Goal: Information Seeking & Learning: Learn about a topic

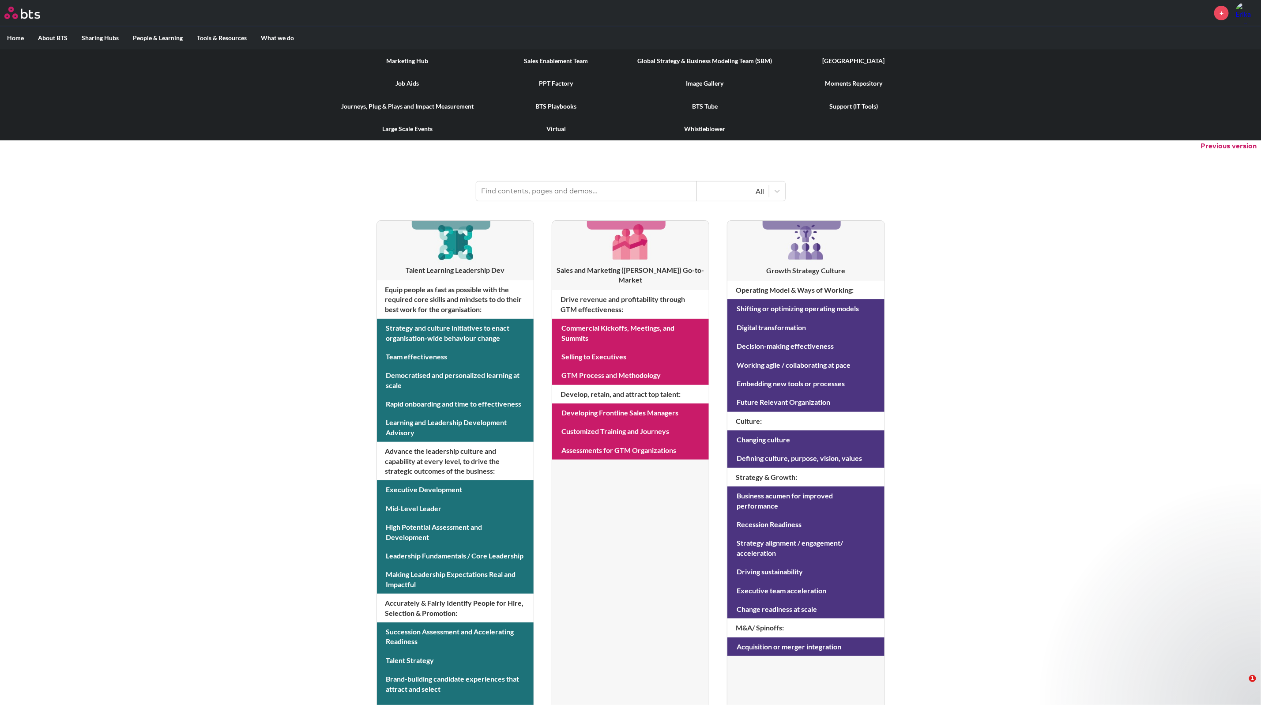
click at [412, 55] on link "Marketing Hub" at bounding box center [407, 60] width 149 height 23
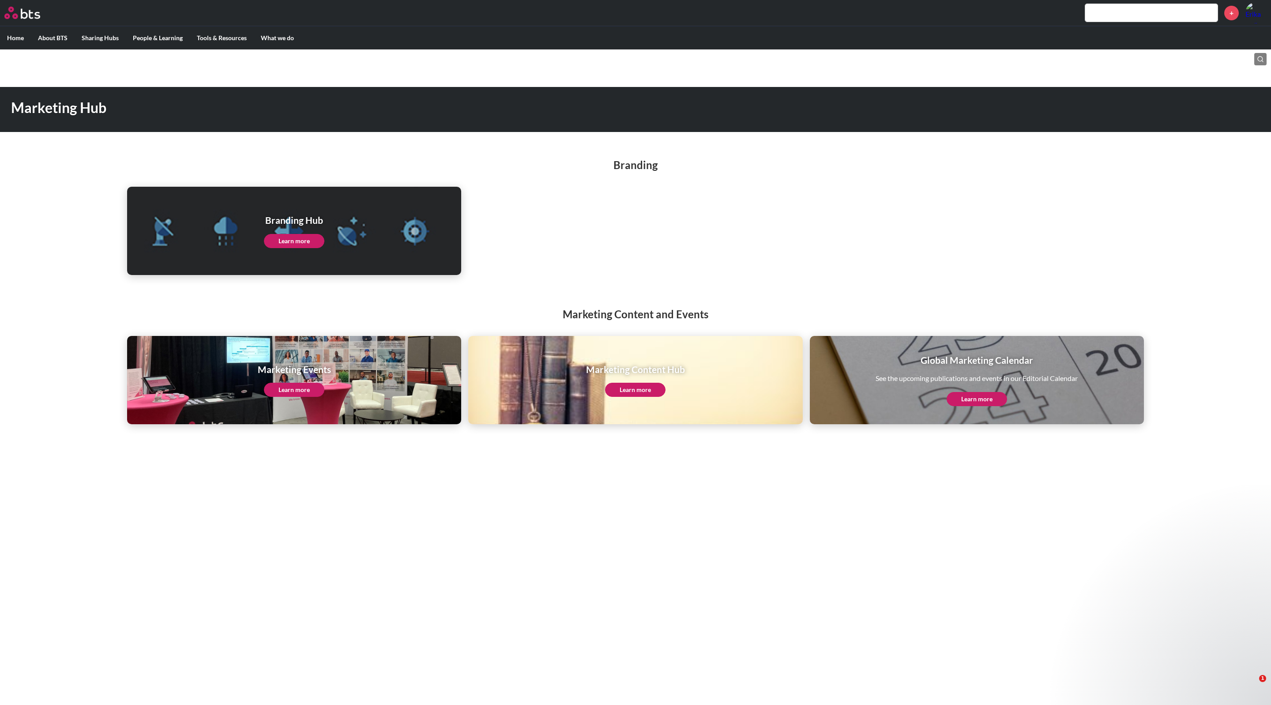
click at [301, 389] on link "Learn more" at bounding box center [294, 390] width 60 height 14
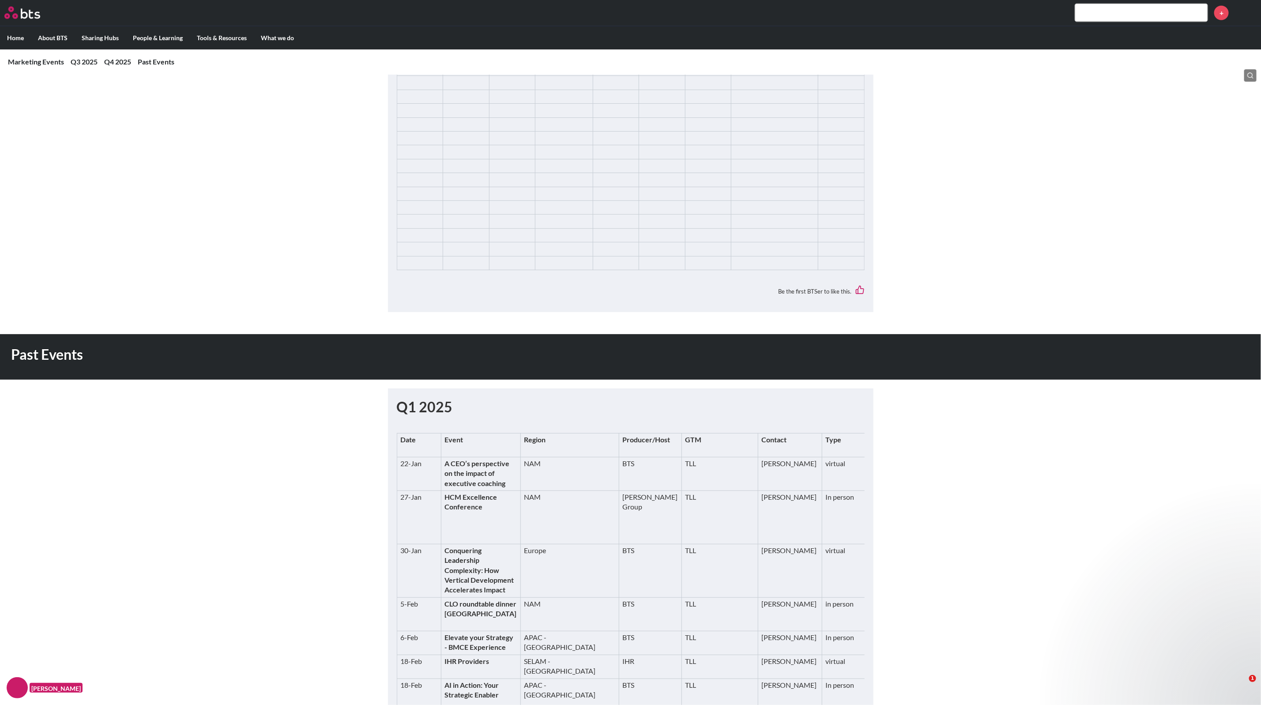
scroll to position [943, 0]
